Goal: Information Seeking & Learning: Check status

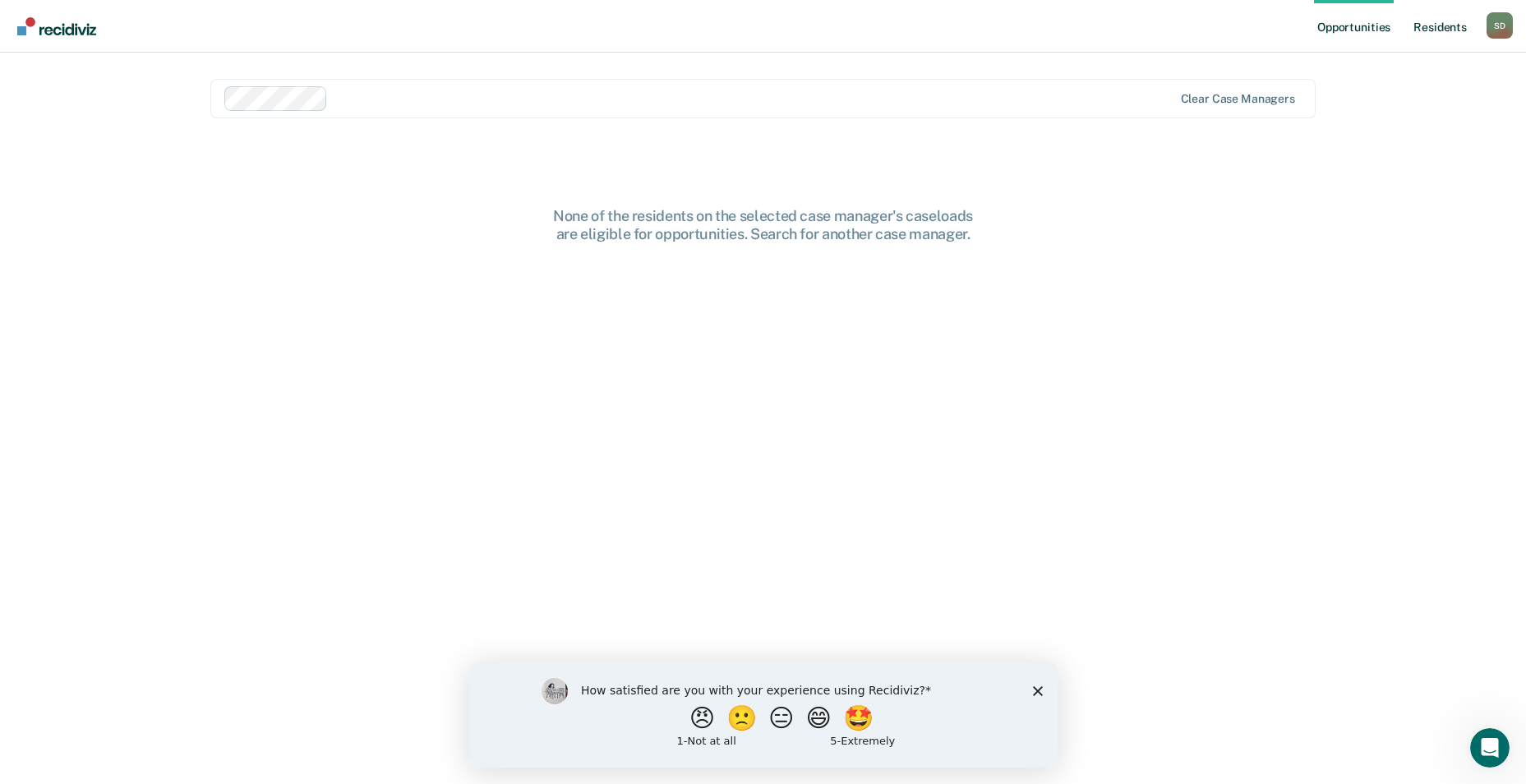
click at [1216, 30] on link "Resident s" at bounding box center [1440, 26] width 60 height 53
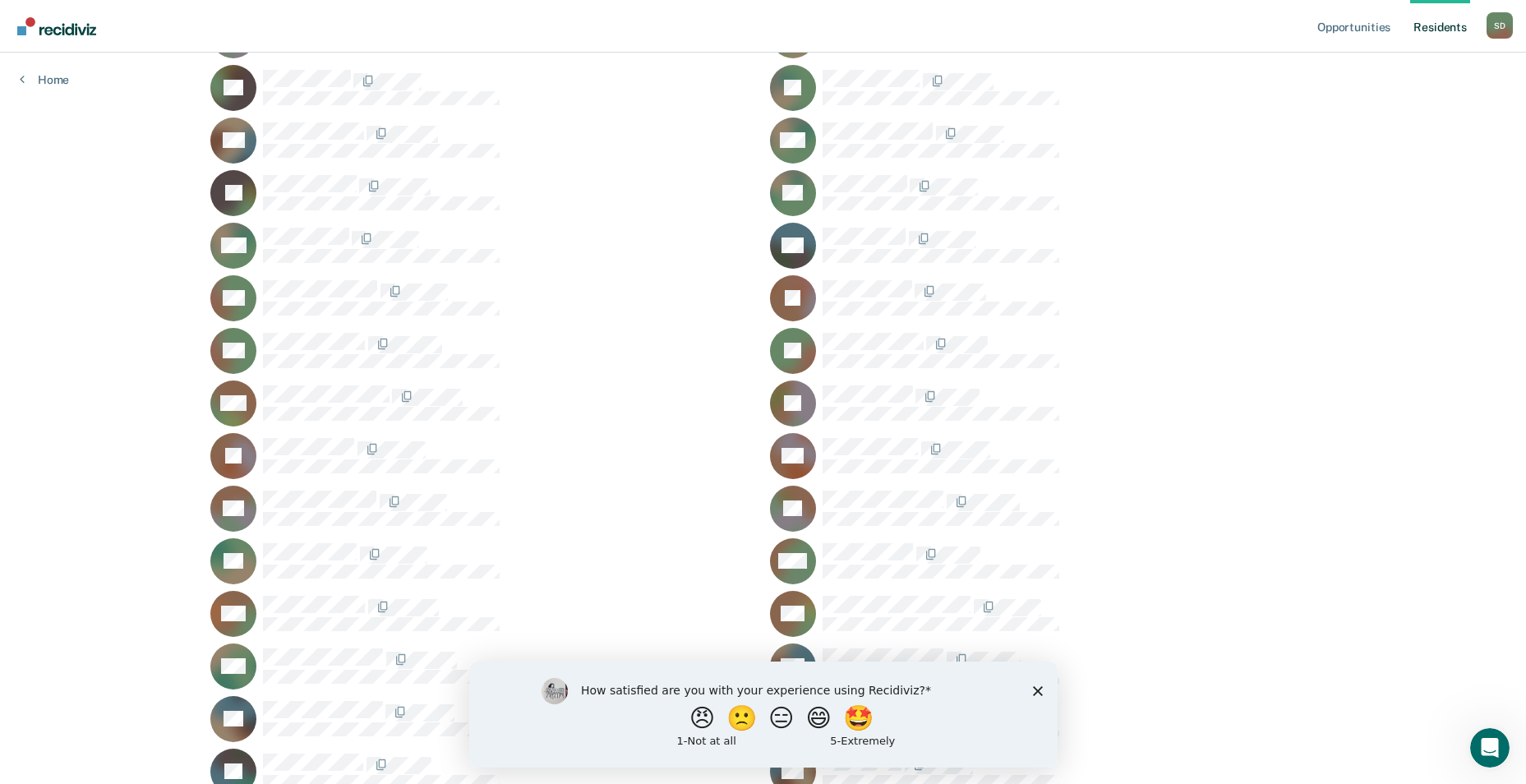
scroll to position [657, 0]
click at [1036, 686] on icon "Close survey" at bounding box center [1036, 689] width 10 height 10
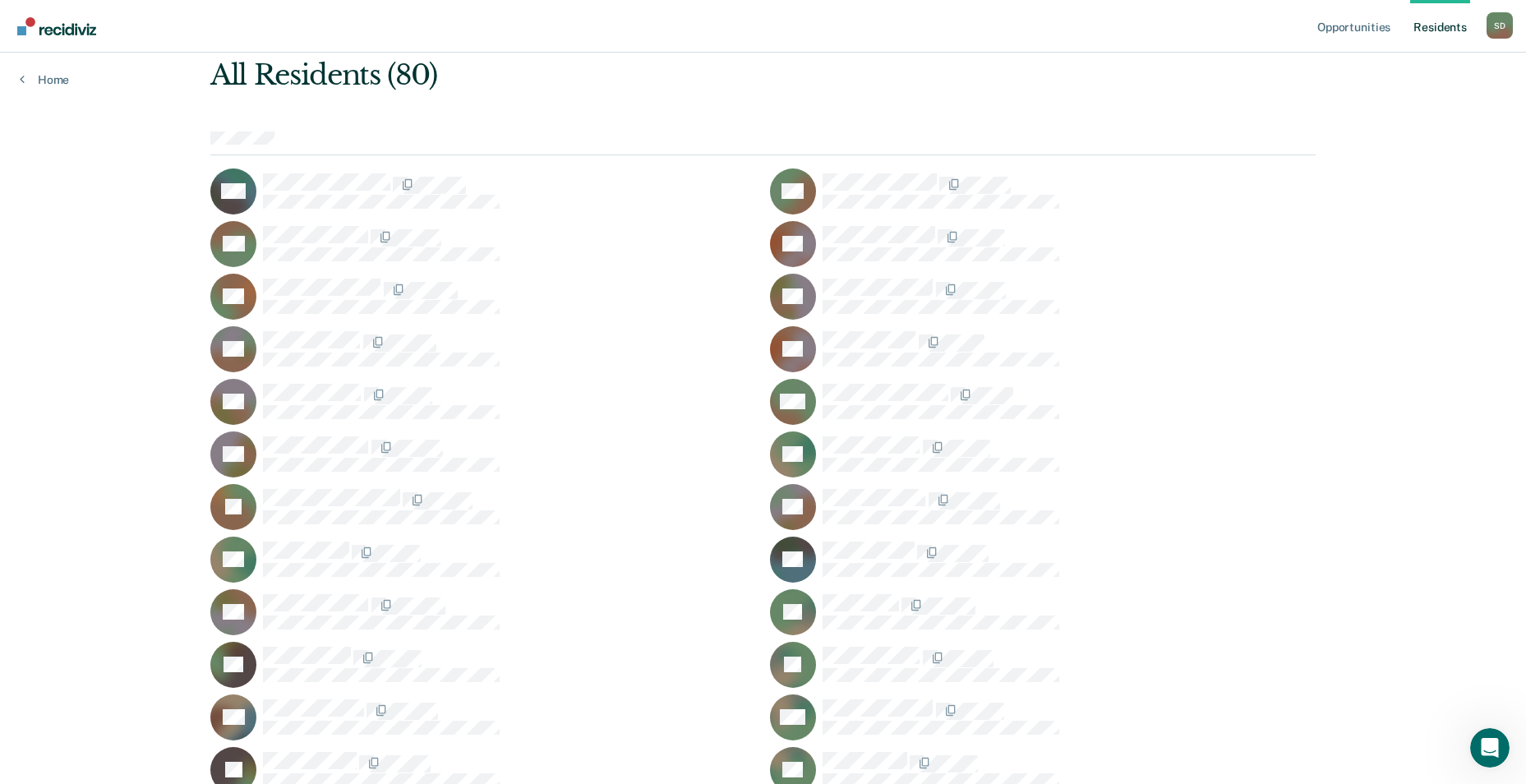
scroll to position [0, 0]
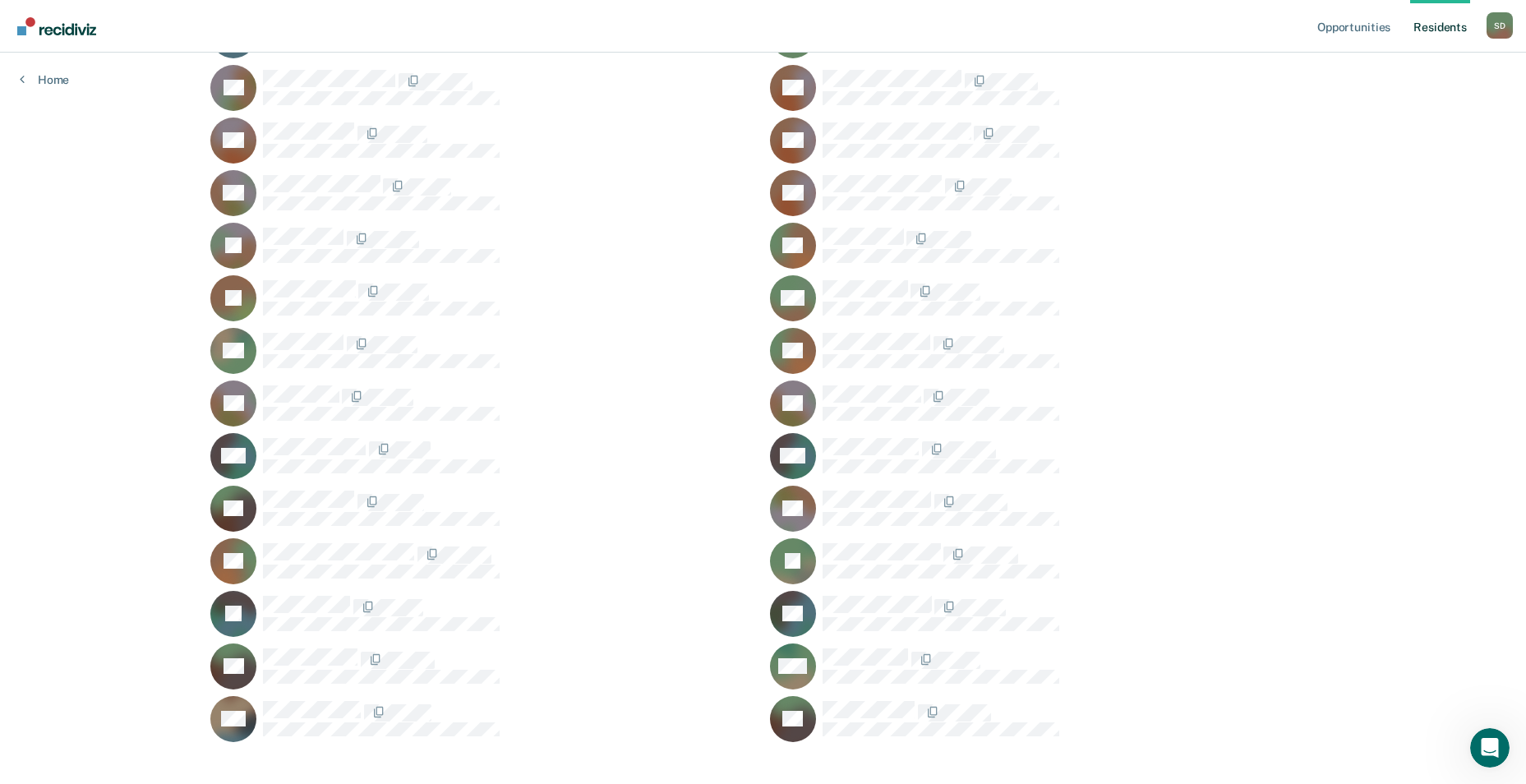
scroll to position [1624, 0]
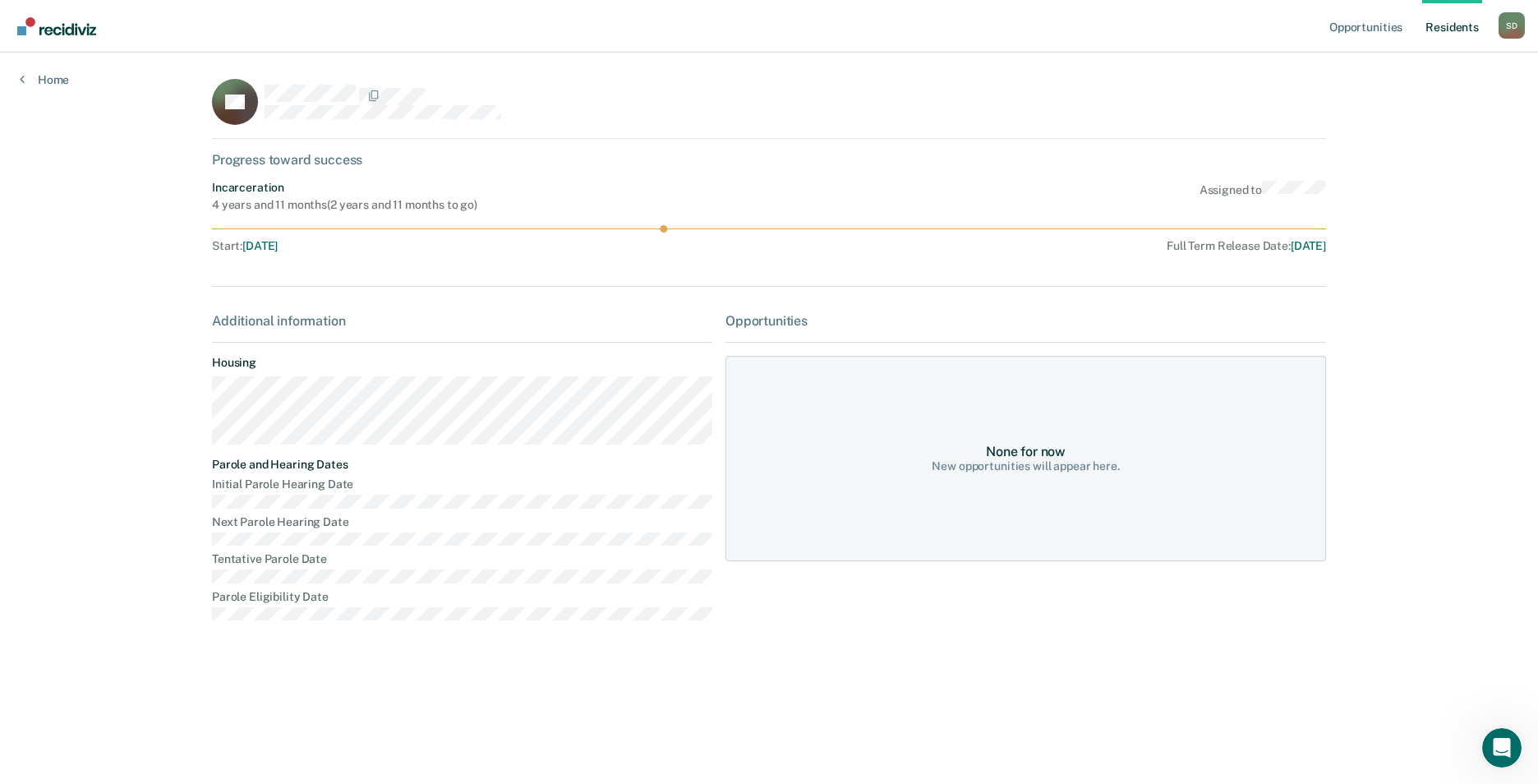
click at [1216, 26] on div "S D" at bounding box center [1512, 25] width 26 height 26
click at [1216, 109] on link "Log Out" at bounding box center [1445, 108] width 132 height 14
